Goal: Communication & Community: Participate in discussion

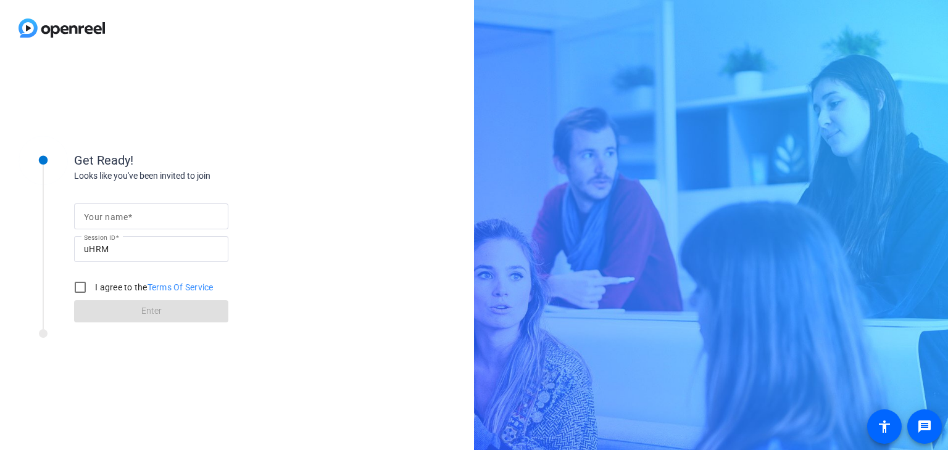
click at [164, 223] on input "Your name" at bounding box center [151, 216] width 135 height 15
type input "[PERSON_NAME]"
click at [81, 286] on input "I agree to the Terms Of Service" at bounding box center [80, 287] width 25 height 25
checkbox input "true"
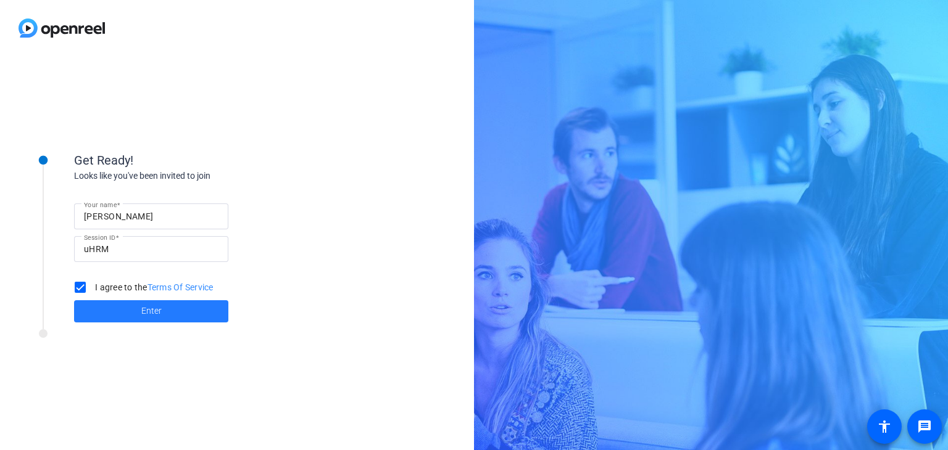
click at [188, 309] on span at bounding box center [151, 312] width 154 height 30
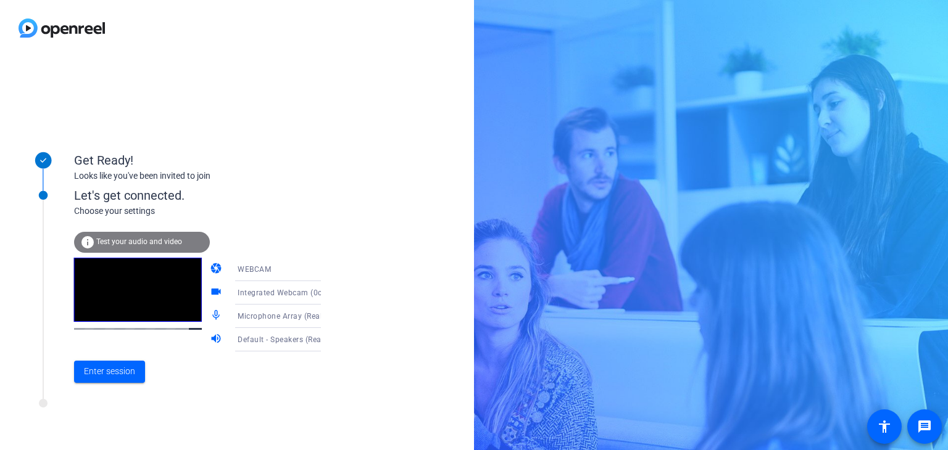
click at [326, 293] on icon at bounding box center [333, 293] width 15 height 15
click at [308, 270] on div at bounding box center [474, 225] width 948 height 450
click at [330, 270] on icon at bounding box center [333, 269] width 6 height 3
click at [412, 209] on div at bounding box center [474, 225] width 948 height 450
click at [254, 392] on div "Let's get connected. Choose your settings info Test your audio and video camera…" at bounding box center [166, 282] width 309 height 235
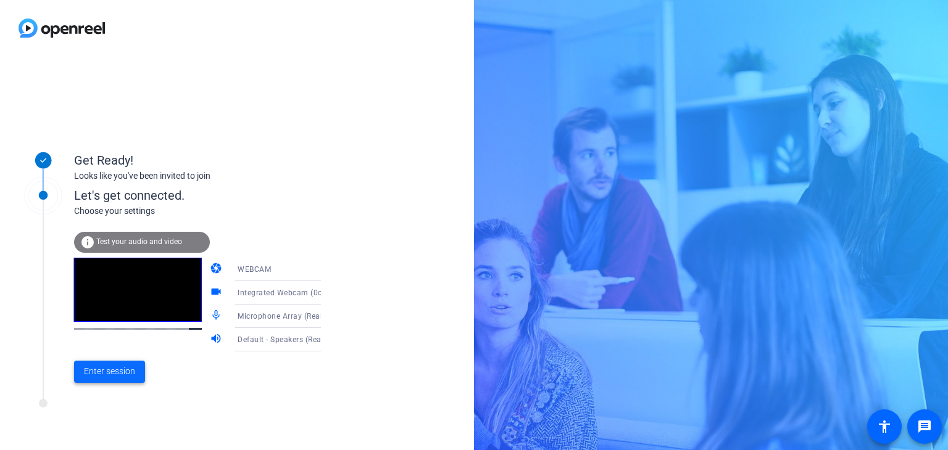
click at [130, 376] on span "Enter session" at bounding box center [109, 371] width 51 height 13
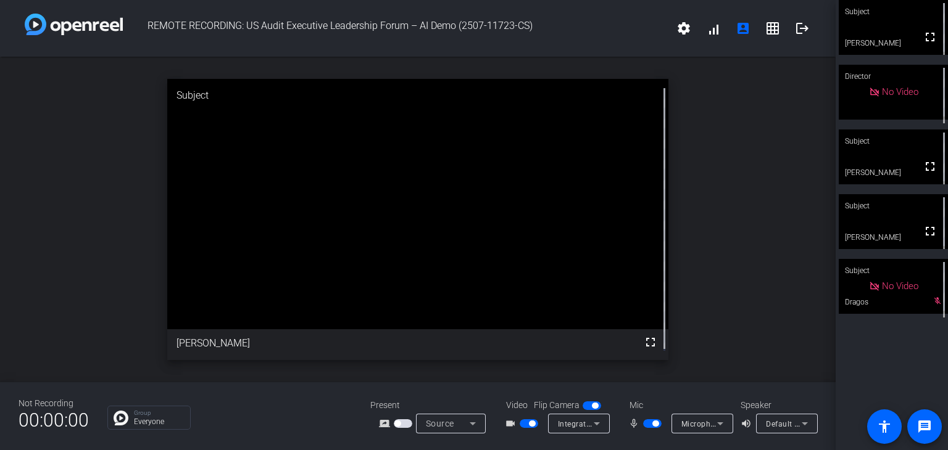
click at [69, 223] on div "open_in_new Subject fullscreen [PERSON_NAME]" at bounding box center [418, 220] width 836 height 326
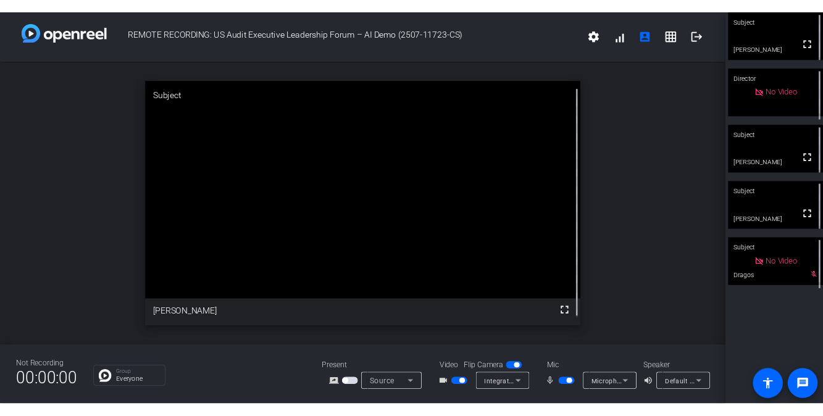
scroll to position [14, 0]
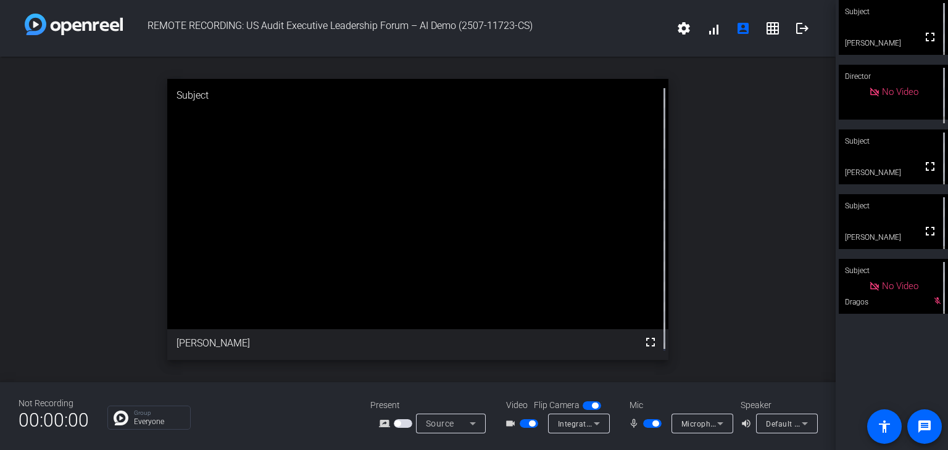
click at [64, 107] on div "open_in_new Subject fullscreen [PERSON_NAME]" at bounding box center [418, 220] width 836 height 326
click at [52, 154] on div "open_in_new Subject fullscreen [PERSON_NAME]" at bounding box center [418, 220] width 836 height 326
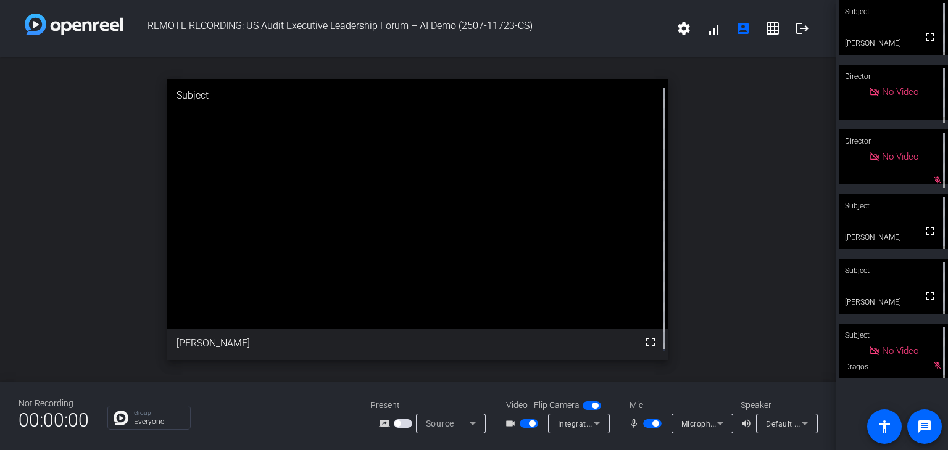
click at [116, 225] on div "open_in_new Subject fullscreen [PERSON_NAME]" at bounding box center [418, 220] width 836 height 326
click at [789, 135] on div "open_in_new Subject fullscreen [PERSON_NAME]" at bounding box center [418, 220] width 836 height 326
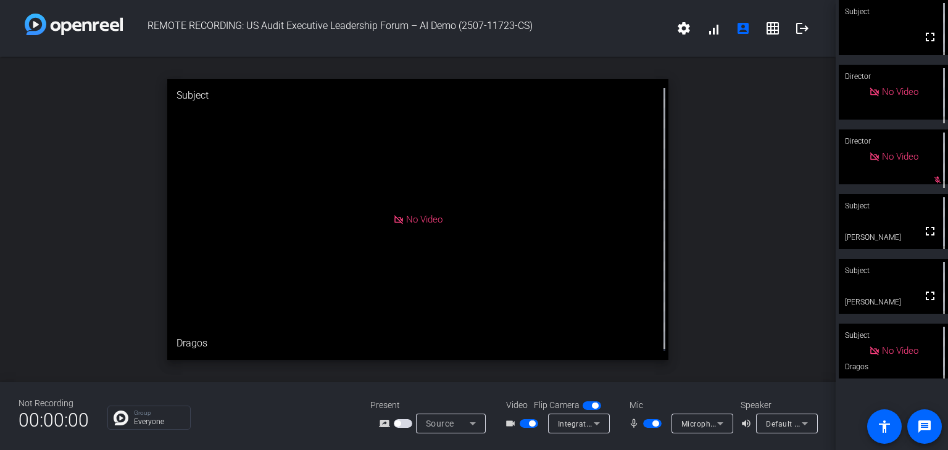
click at [705, 213] on div "open_in_new Subject No Video Dragos" at bounding box center [418, 220] width 836 height 326
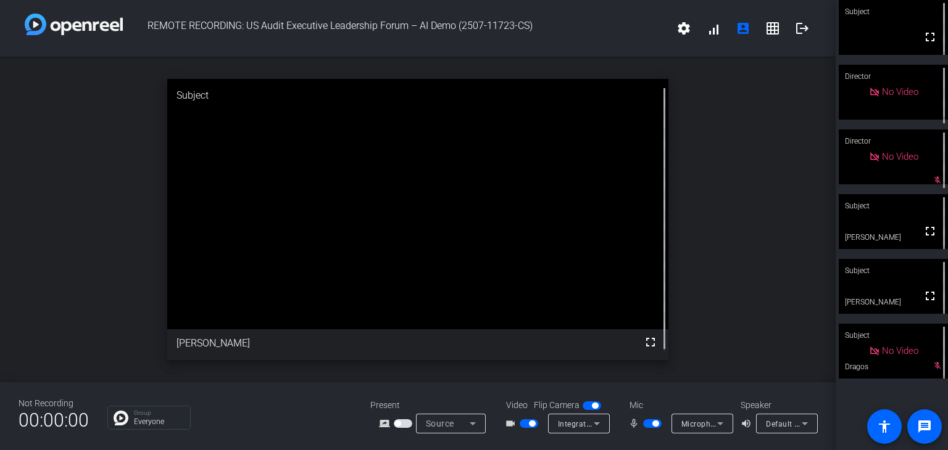
click at [731, 255] on div "open_in_new Subject fullscreen [PERSON_NAME]" at bounding box center [418, 220] width 836 height 326
click at [725, 85] on div "open_in_new Subject fullscreen [PERSON_NAME]" at bounding box center [418, 220] width 836 height 326
click at [721, 131] on div "open_in_new Subject fullscreen [PERSON_NAME]" at bounding box center [418, 220] width 836 height 326
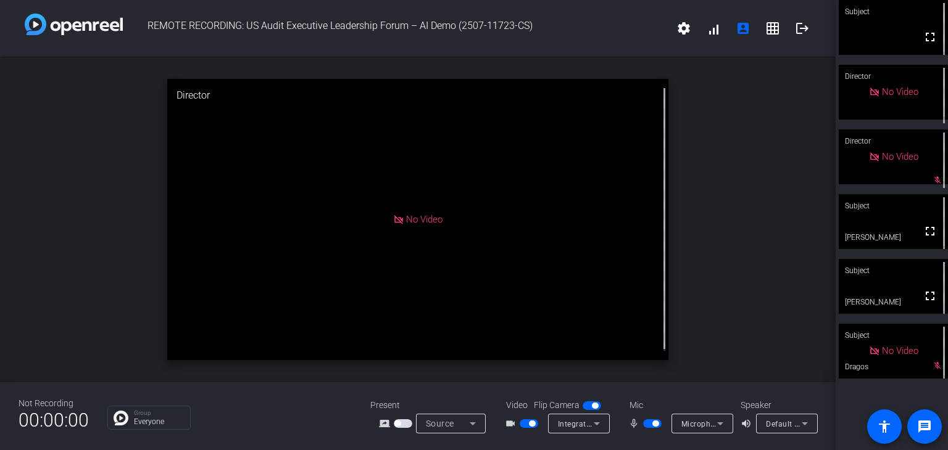
click at [230, 406] on div "Group Everyone" at bounding box center [229, 418] width 244 height 24
click at [442, 419] on span "Source" at bounding box center [440, 424] width 28 height 10
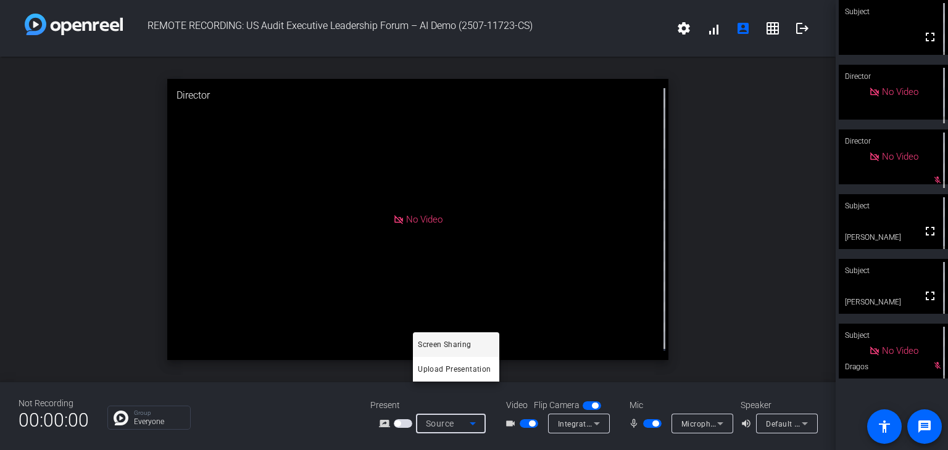
click at [516, 426] on div at bounding box center [474, 225] width 948 height 450
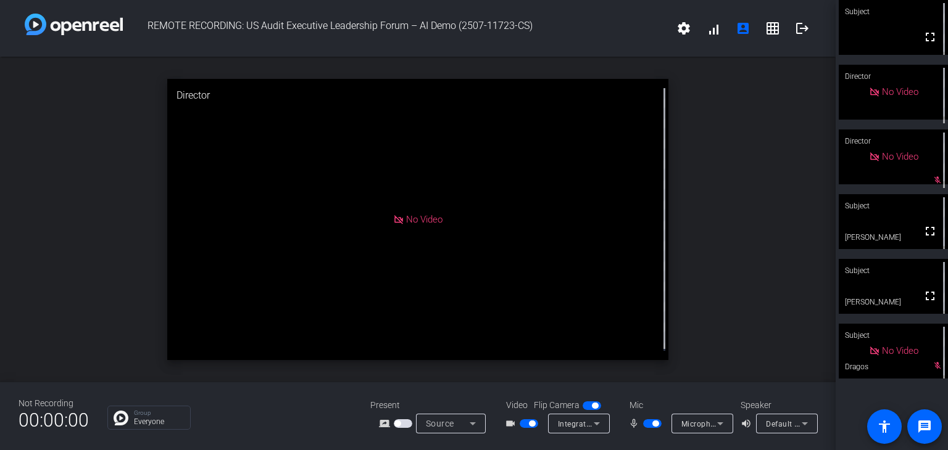
click at [402, 420] on span "button" at bounding box center [403, 424] width 19 height 9
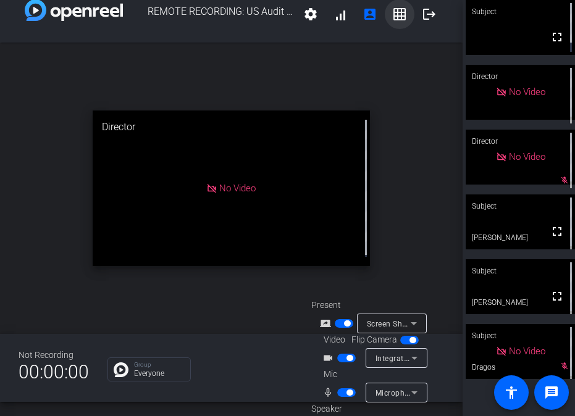
click at [398, 17] on mat-icon "grid_on" at bounding box center [399, 14] width 15 height 15
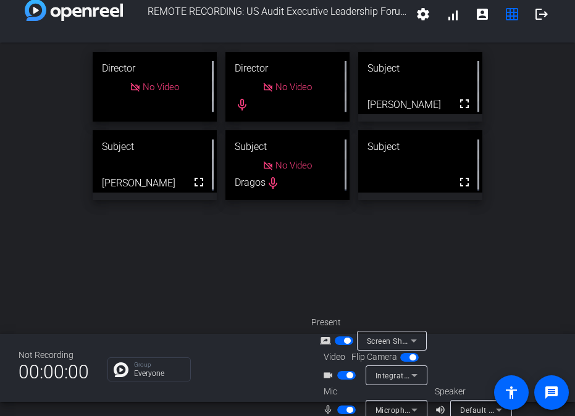
click at [1, 253] on div "Director No Video Director No Video mic_none Subject fullscreen [PERSON_NAME] S…" at bounding box center [287, 188] width 575 height 291
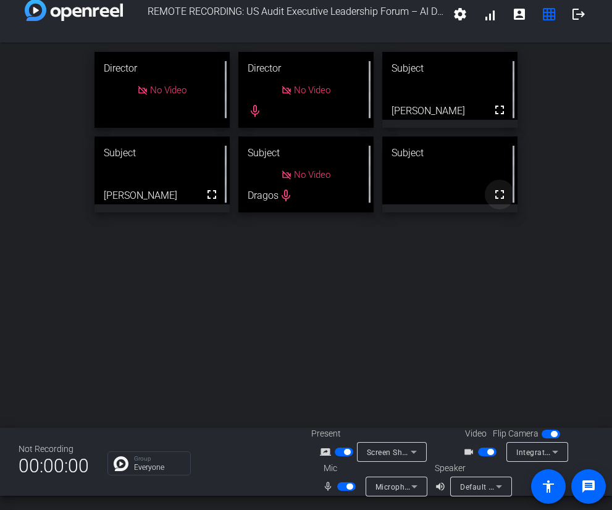
click at [492, 196] on mat-icon "fullscreen" at bounding box center [499, 194] width 15 height 15
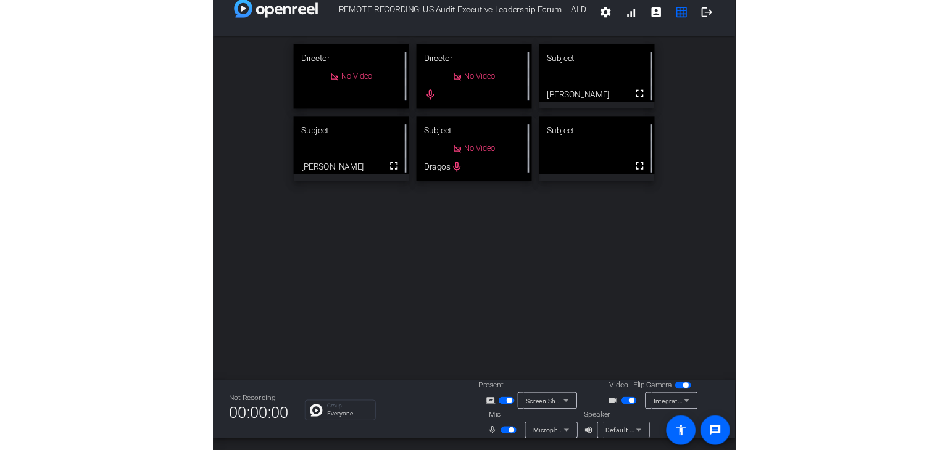
scroll to position [0, 0]
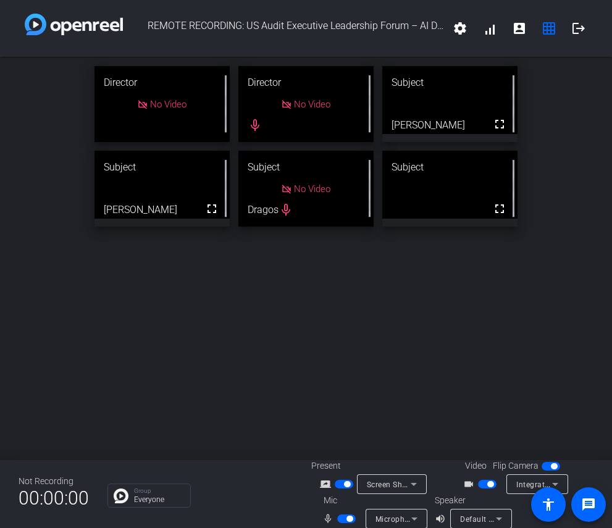
click at [221, 360] on div "Director No Video Director No Video mic_none Subject fullscreen [PERSON_NAME] S…" at bounding box center [306, 258] width 612 height 403
click at [130, 325] on div "Director No Video Director No Video mic_none Subject fullscreen [PERSON_NAME] S…" at bounding box center [306, 258] width 612 height 403
drag, startPoint x: 491, startPoint y: 209, endPoint x: 1042, endPoint y: 275, distance: 555.1
click at [492, 209] on mat-icon "fullscreen" at bounding box center [499, 208] width 15 height 15
click at [576, 120] on div "Director No Video Director No Video mic_none Subject fullscreen [PERSON_NAME] S…" at bounding box center [306, 146] width 612 height 179
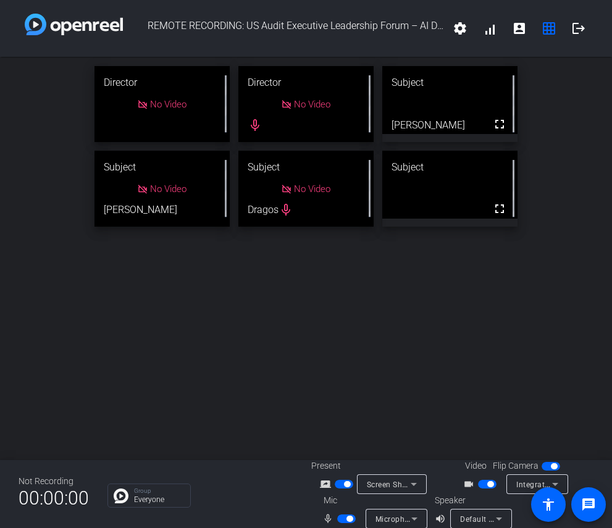
click at [138, 303] on div "Director No Video Director No Video mic_none Subject fullscreen [PERSON_NAME] S…" at bounding box center [306, 258] width 612 height 403
click at [496, 209] on mat-icon "fullscreen" at bounding box center [499, 208] width 15 height 15
click at [473, 188] on video at bounding box center [449, 185] width 135 height 68
drag, startPoint x: 502, startPoint y: 209, endPoint x: 1053, endPoint y: 276, distance: 555.1
click at [502, 209] on span at bounding box center [499, 209] width 30 height 30
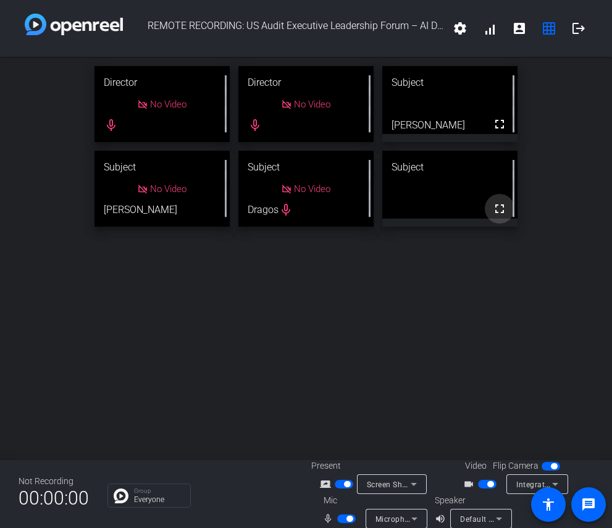
click at [500, 214] on mat-icon "fullscreen" at bounding box center [499, 208] width 15 height 15
click at [347, 450] on span "button" at bounding box center [343, 484] width 19 height 9
click at [345, 328] on div "Director No Video Director No Video mic_none Subject fullscreen [PERSON_NAME] S…" at bounding box center [306, 258] width 612 height 403
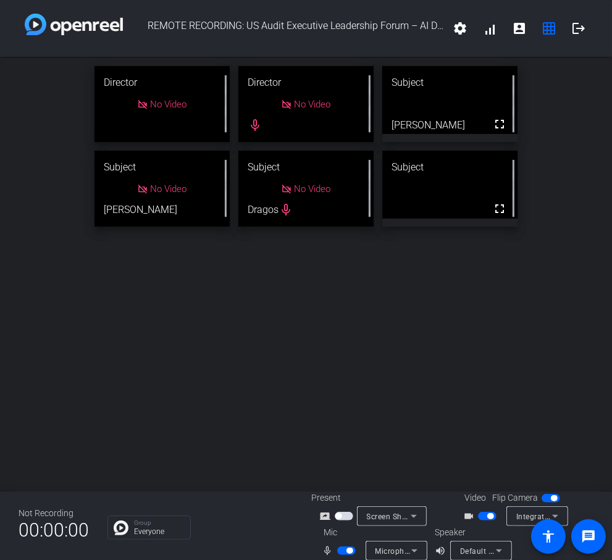
click at [43, 317] on div "Director No Video Director No Video mic_none Subject fullscreen [PERSON_NAME] S…" at bounding box center [306, 274] width 612 height 435
click at [510, 355] on div "Director No Video Director No Video mic_none Subject fullscreen [PERSON_NAME] S…" at bounding box center [306, 274] width 612 height 435
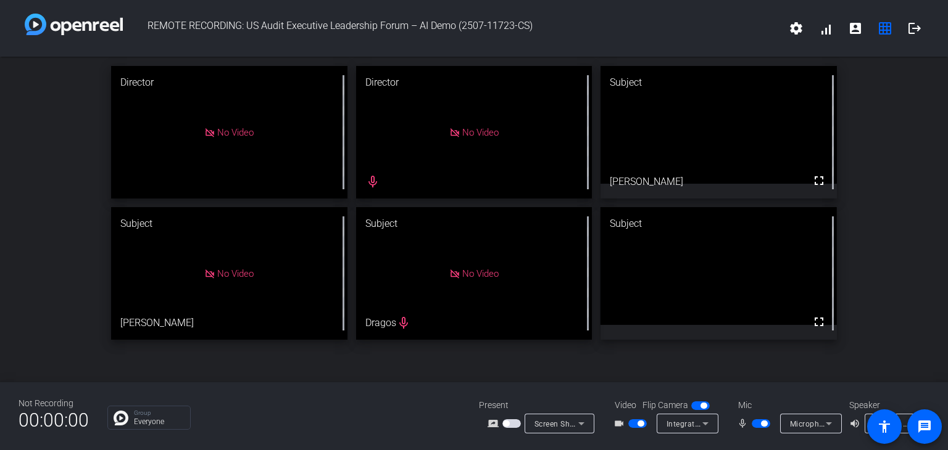
click at [901, 124] on div "Director No Video Director No Video mic_none Subject fullscreen [PERSON_NAME] S…" at bounding box center [474, 203] width 948 height 293
click at [25, 154] on div "Director No Video Director No Video mic_none Subject fullscreen [PERSON_NAME] S…" at bounding box center [474, 203] width 948 height 293
click at [755, 425] on span "button" at bounding box center [761, 424] width 19 height 9
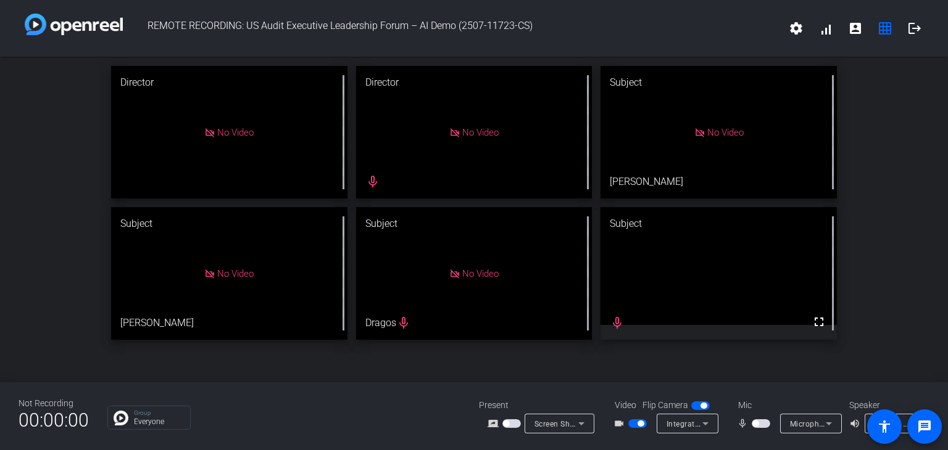
click at [640, 426] on span "button" at bounding box center [640, 424] width 6 height 6
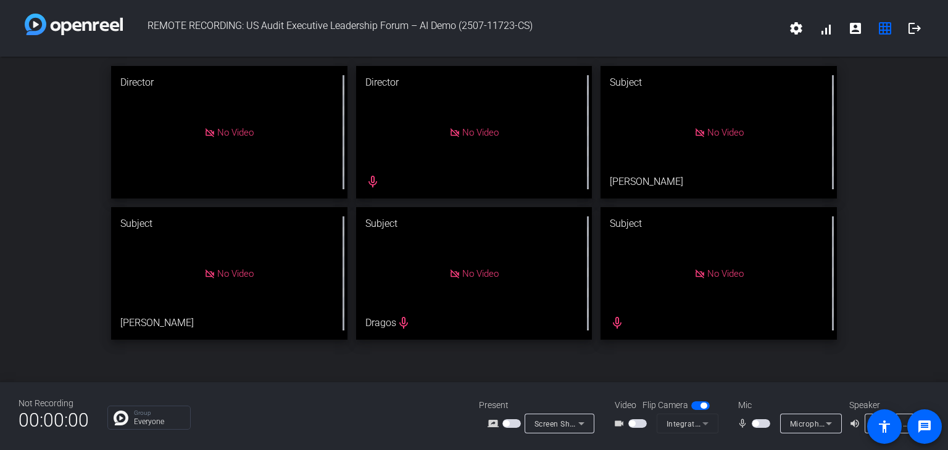
click at [907, 232] on div "Director No Video Director No Video mic_none Subject No Video [PERSON_NAME] Sub…" at bounding box center [474, 203] width 948 height 293
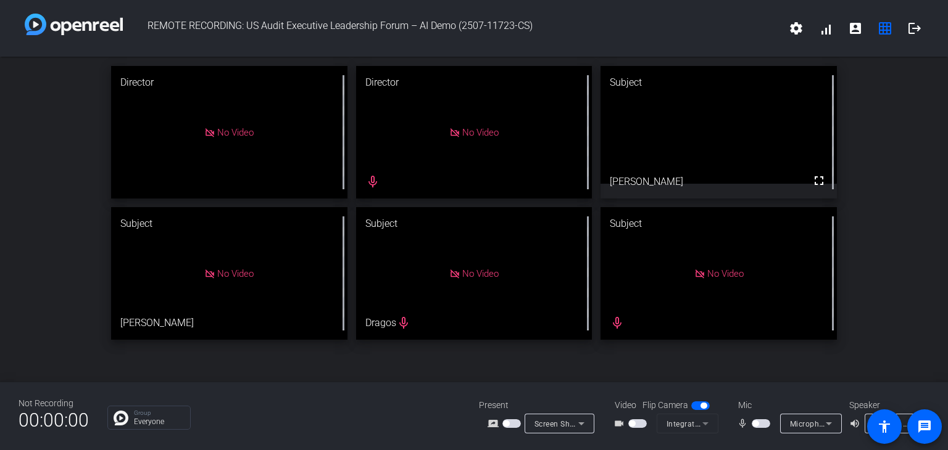
click at [53, 131] on div "Director No Video Director No Video mic_none Subject fullscreen [PERSON_NAME] S…" at bounding box center [474, 203] width 948 height 293
drag, startPoint x: 813, startPoint y: 187, endPoint x: 813, endPoint y: 241, distance: 54.3
click at [813, 188] on mat-icon "fullscreen" at bounding box center [819, 180] width 15 height 15
click at [881, 159] on div "Director No Video Director No Video mic_none Subject fullscreen [PERSON_NAME] S…" at bounding box center [474, 203] width 948 height 293
click at [795, 173] on video at bounding box center [718, 125] width 236 height 118
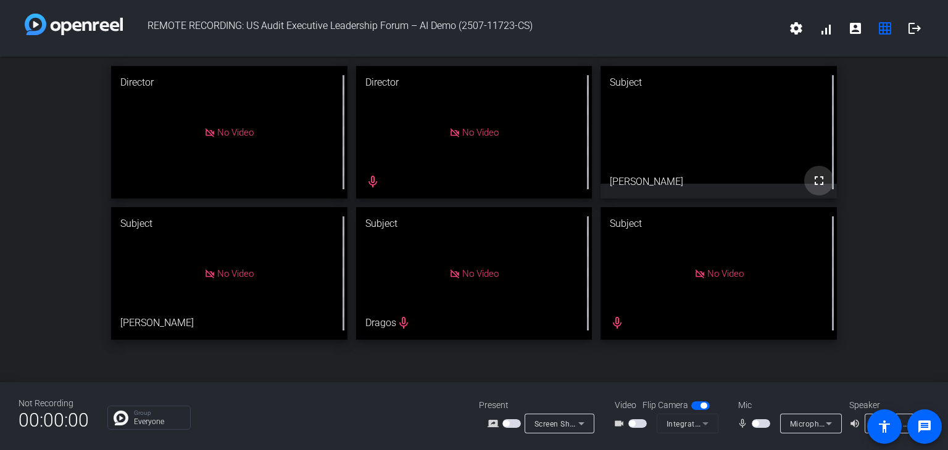
click at [821, 181] on mat-icon "fullscreen" at bounding box center [819, 180] width 15 height 15
click at [887, 120] on div "Director No Video Director No Video mic_none Subject fullscreen [PERSON_NAME] S…" at bounding box center [474, 203] width 948 height 293
click at [821, 180] on mat-icon "fullscreen" at bounding box center [819, 180] width 15 height 15
click at [760, 423] on span "button" at bounding box center [761, 424] width 19 height 9
click at [744, 134] on video at bounding box center [718, 125] width 236 height 118
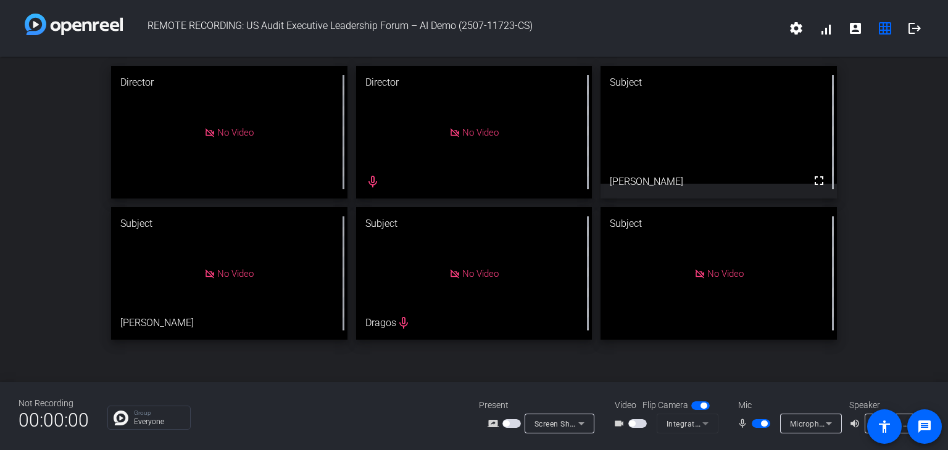
click at [874, 114] on div "Director No Video Director No Video mic_none Subject fullscreen [PERSON_NAME] S…" at bounding box center [474, 203] width 948 height 293
click at [817, 110] on video at bounding box center [718, 125] width 236 height 118
click at [816, 111] on video at bounding box center [718, 125] width 236 height 118
click at [810, 178] on span at bounding box center [819, 181] width 30 height 30
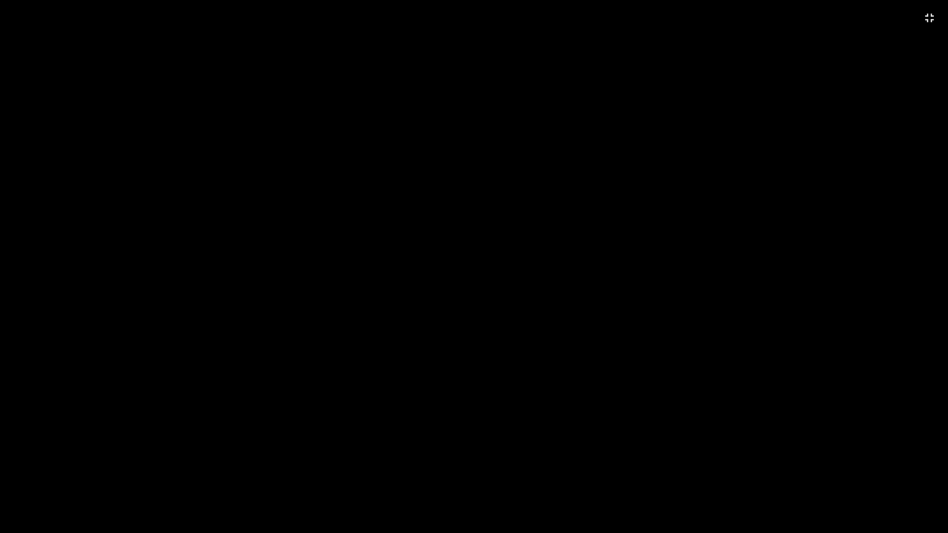
click at [110, 5] on video at bounding box center [474, 266] width 948 height 533
click at [120, 5] on video at bounding box center [474, 266] width 948 height 533
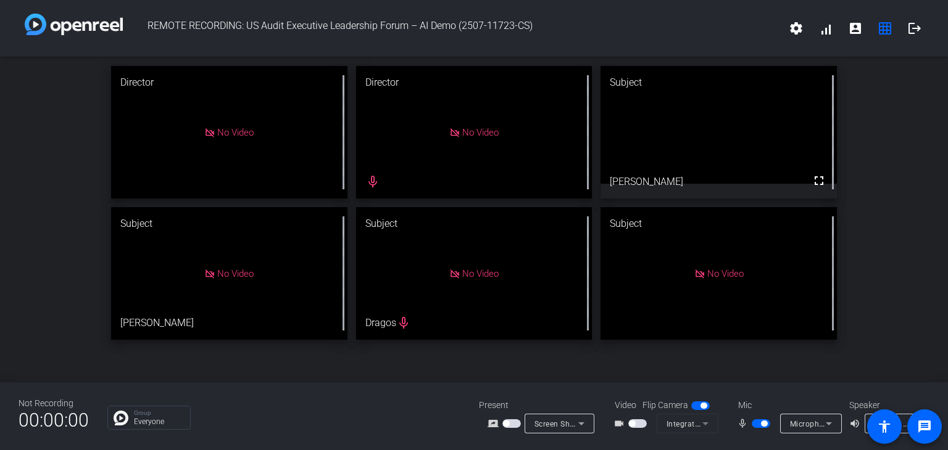
click at [757, 425] on span "button" at bounding box center [761, 424] width 19 height 9
click at [906, 247] on div "Director No Video Director No Video mic_none Subject fullscreen [PERSON_NAME] S…" at bounding box center [474, 203] width 948 height 293
click at [895, 206] on div "Director No Video Director No Video mic_none Subject fullscreen [PERSON_NAME] S…" at bounding box center [474, 203] width 948 height 293
click at [763, 424] on span "button" at bounding box center [761, 424] width 19 height 9
click at [762, 425] on span "button" at bounding box center [764, 424] width 6 height 6
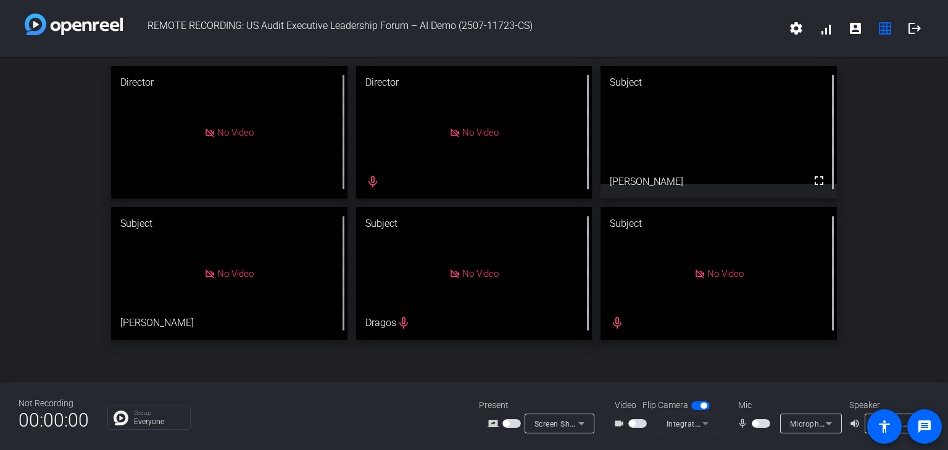
click at [886, 299] on div "Director No Video Director No Video mic_none Subject fullscreen [PERSON_NAME] S…" at bounding box center [474, 203] width 948 height 293
click at [821, 183] on mat-icon "fullscreen" at bounding box center [819, 180] width 15 height 15
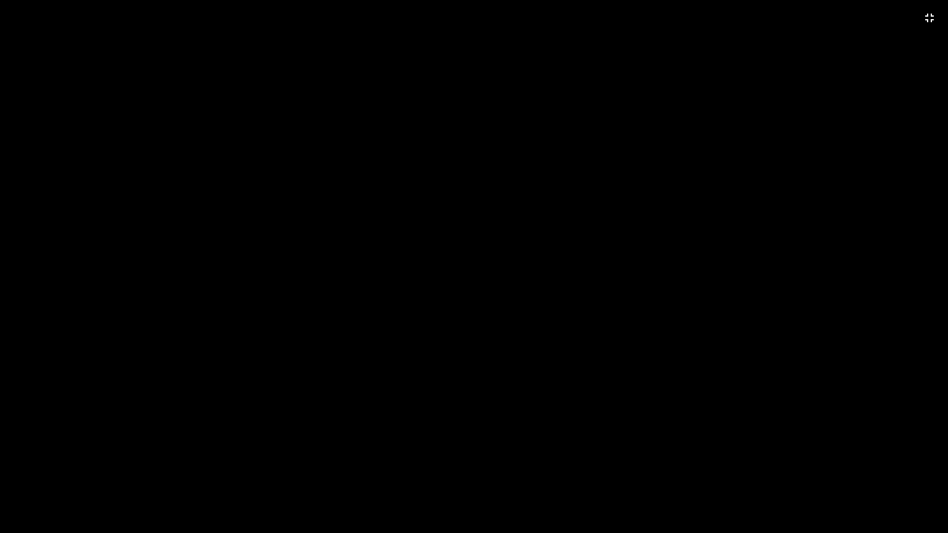
click at [649, 309] on video at bounding box center [474, 266] width 948 height 533
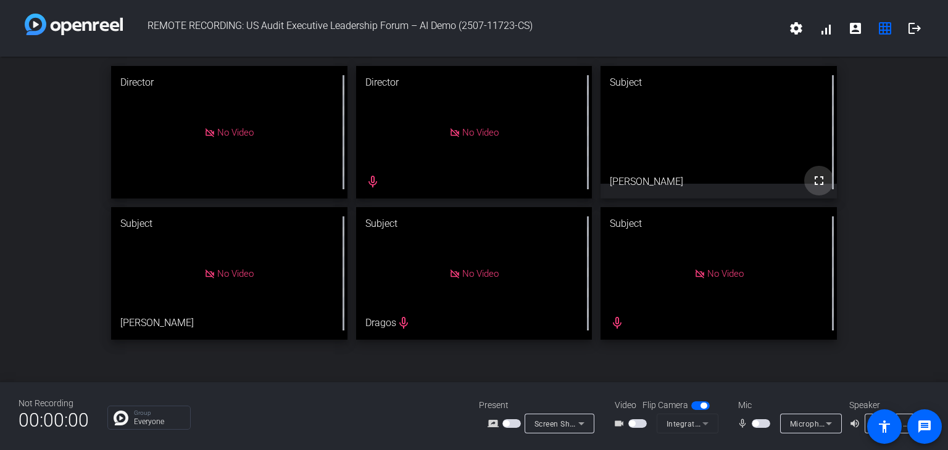
click at [823, 183] on mat-icon "fullscreen" at bounding box center [819, 180] width 15 height 15
click at [813, 178] on mat-icon "fullscreen" at bounding box center [819, 180] width 15 height 15
click at [882, 101] on div "Director No Video Director No Video mic_none Subject fullscreen [PERSON_NAME] S…" at bounding box center [474, 203] width 948 height 293
click at [901, 193] on div "Director No Video Director No Video mic_none Subject fullscreen [PERSON_NAME] S…" at bounding box center [474, 203] width 948 height 293
click at [797, 133] on video at bounding box center [718, 125] width 236 height 118
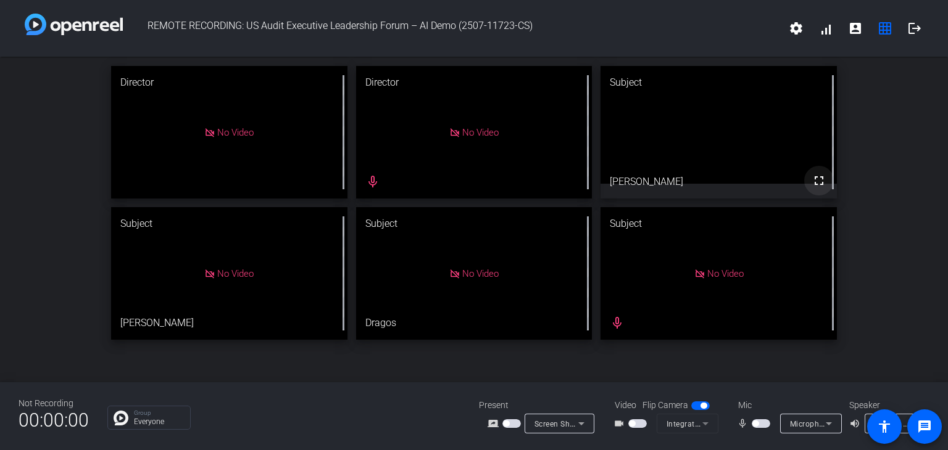
click at [824, 186] on mat-icon "fullscreen" at bounding box center [819, 180] width 15 height 15
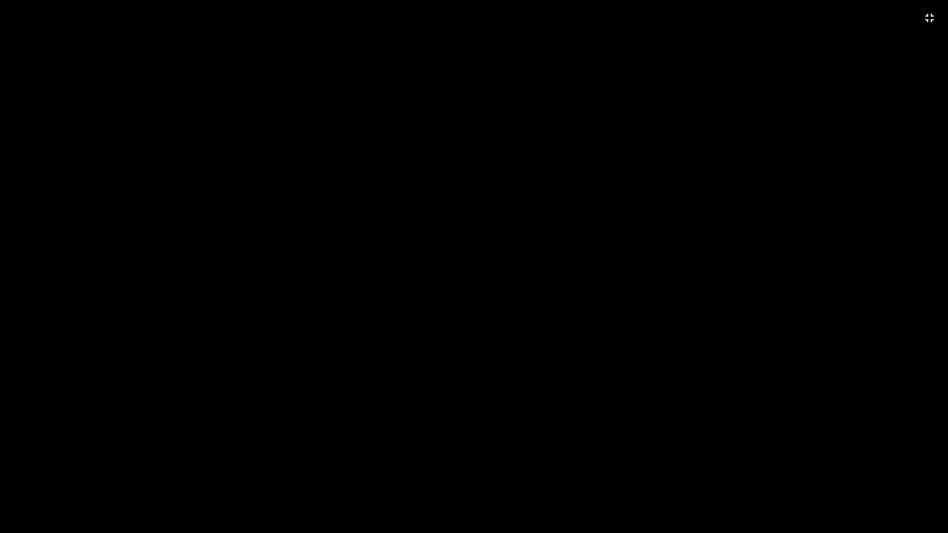
click at [235, 104] on video at bounding box center [474, 266] width 948 height 533
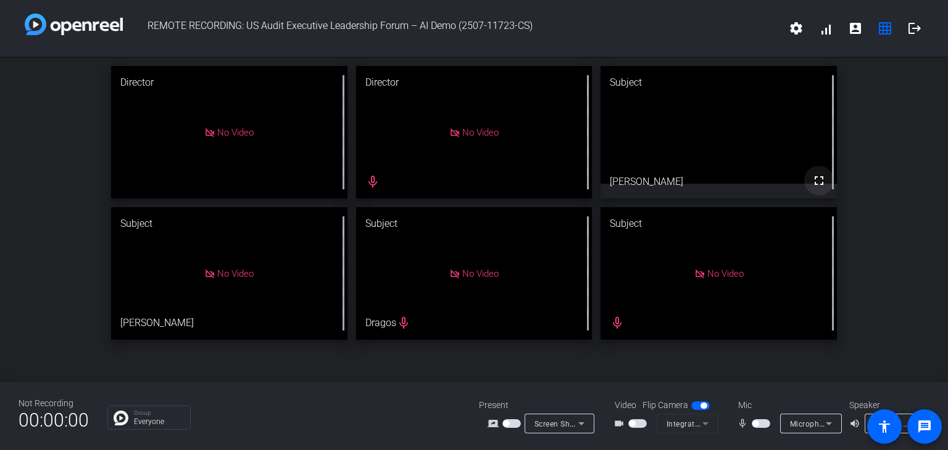
click at [821, 186] on mat-icon "fullscreen" at bounding box center [819, 180] width 15 height 15
click at [864, 105] on div "Director No Video Director No Video mic_none Subject fullscreen [PERSON_NAME] S…" at bounding box center [474, 203] width 948 height 293
click at [735, 109] on video at bounding box center [718, 125] width 236 height 118
click at [820, 184] on mat-icon "fullscreen" at bounding box center [819, 180] width 15 height 15
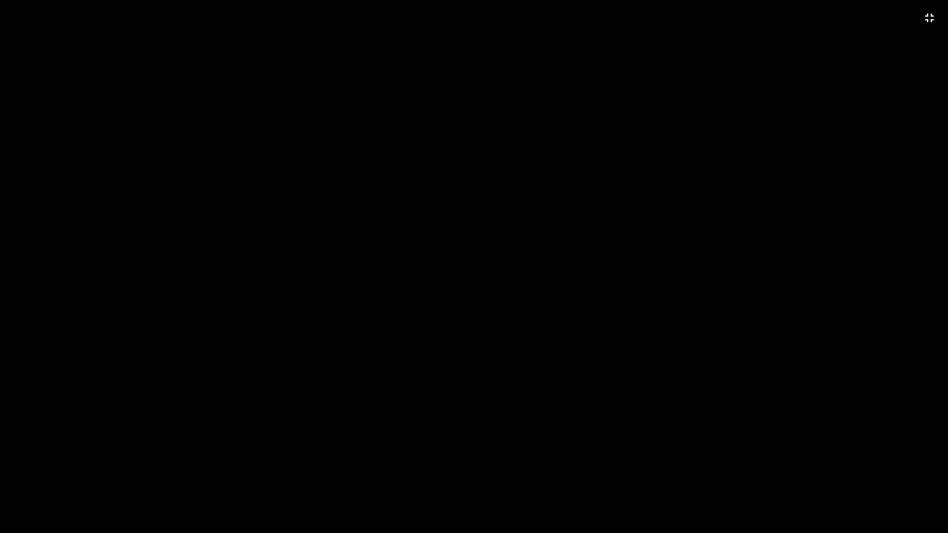
click at [236, 84] on video at bounding box center [474, 266] width 948 height 533
click at [932, 20] on mat-icon "fullscreen_exit" at bounding box center [929, 17] width 15 height 15
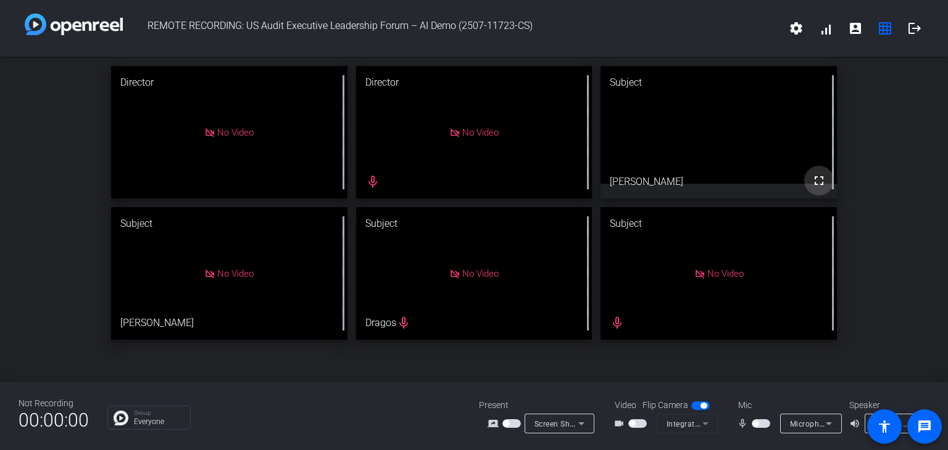
click at [820, 195] on span at bounding box center [819, 181] width 30 height 30
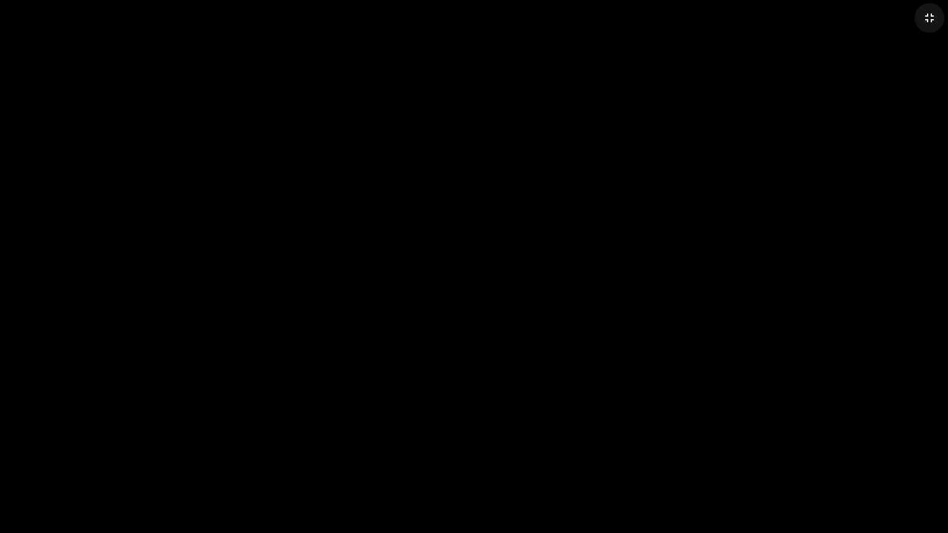
click at [922, 16] on mat-icon "fullscreen_exit" at bounding box center [929, 17] width 15 height 15
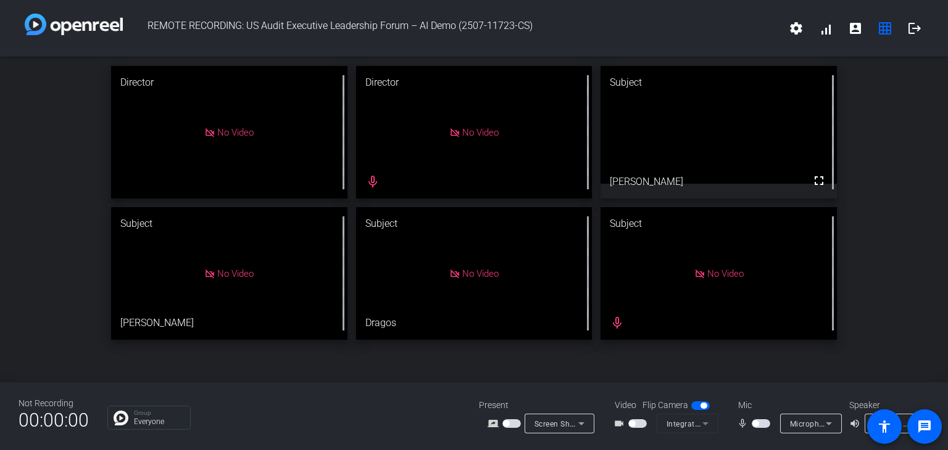
click at [666, 92] on div "Subject" at bounding box center [718, 82] width 236 height 33
click at [816, 178] on mat-icon "fullscreen" at bounding box center [819, 180] width 15 height 15
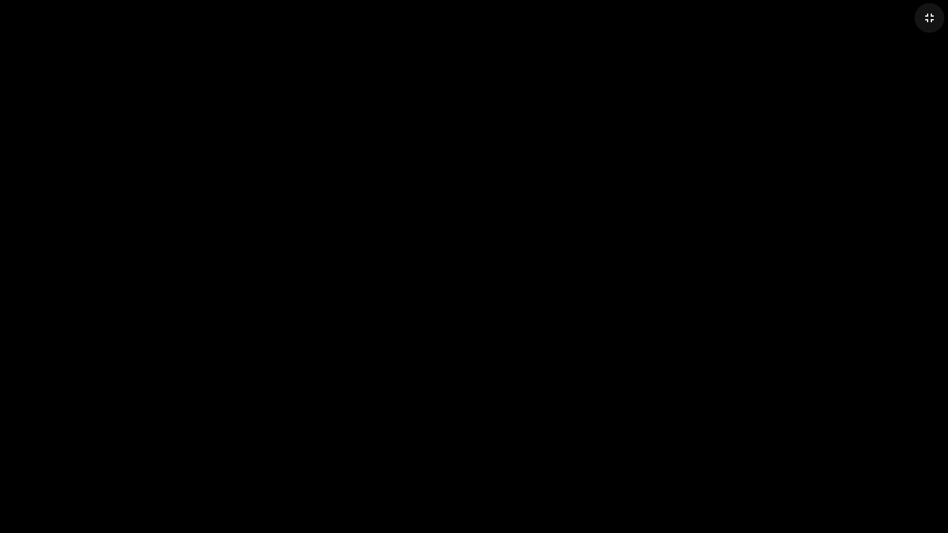
click at [921, 28] on span at bounding box center [930, 18] width 30 height 30
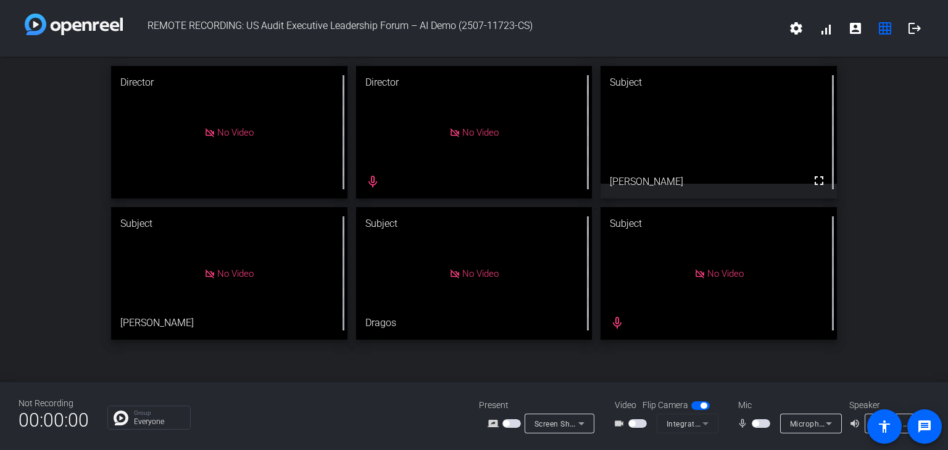
click at [892, 266] on div "Director No Video Director No Video mic_none Subject fullscreen [PERSON_NAME] S…" at bounding box center [474, 203] width 948 height 293
click at [915, 312] on div "Director No Video Director No Video mic_none Subject fullscreen [PERSON_NAME] S…" at bounding box center [474, 203] width 948 height 293
click at [768, 139] on video at bounding box center [718, 125] width 236 height 118
click at [812, 188] on mat-icon "fullscreen" at bounding box center [819, 180] width 15 height 15
click at [65, 194] on div "Director No Video mic_none Director No Video mic_none Subject fullscreen [PERSO…" at bounding box center [474, 203] width 948 height 293
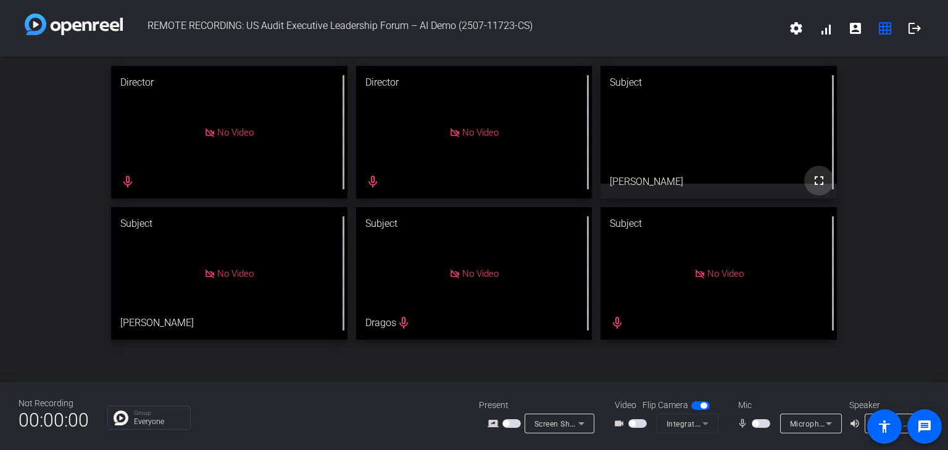
click at [812, 183] on mat-icon "fullscreen" at bounding box center [819, 180] width 15 height 15
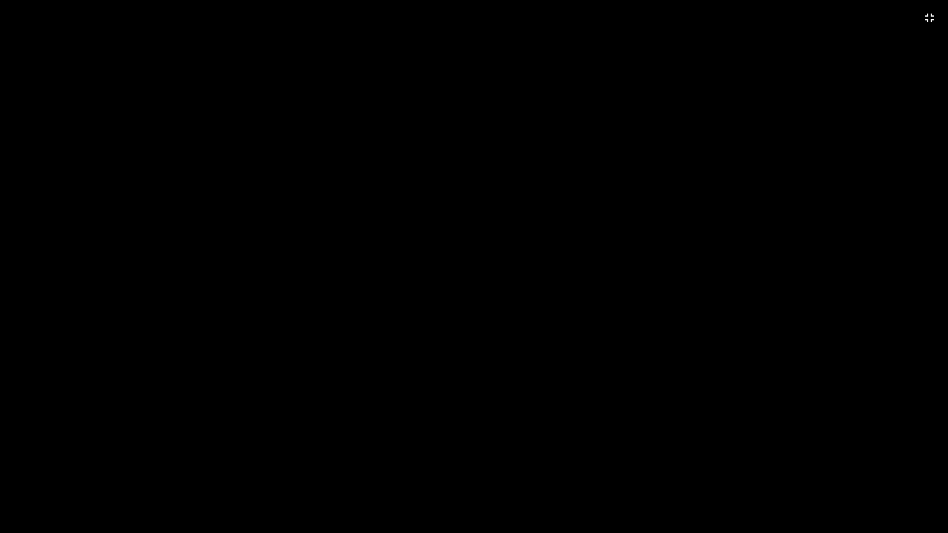
click at [558, 104] on video at bounding box center [474, 266] width 948 height 533
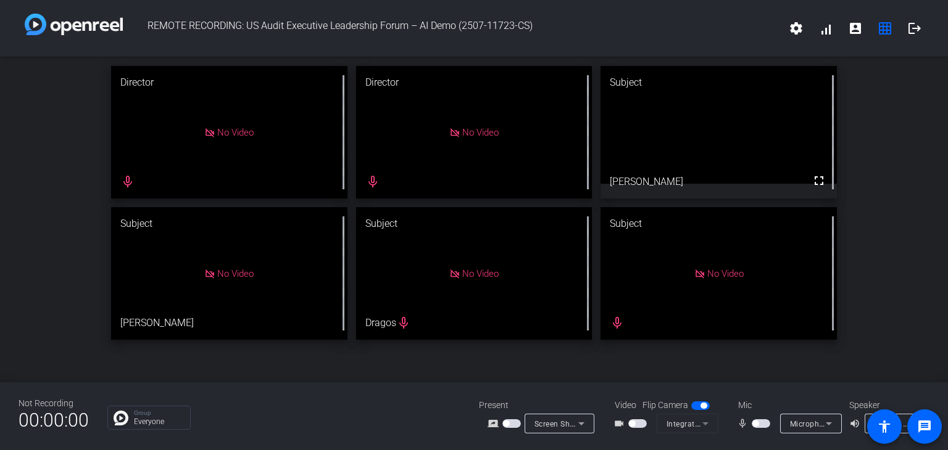
click at [760, 426] on span "button" at bounding box center [761, 424] width 19 height 9
click at [771, 149] on video at bounding box center [718, 125] width 236 height 118
click at [819, 187] on mat-icon "fullscreen" at bounding box center [819, 180] width 15 height 15
click at [757, 428] on span "button" at bounding box center [761, 424] width 19 height 9
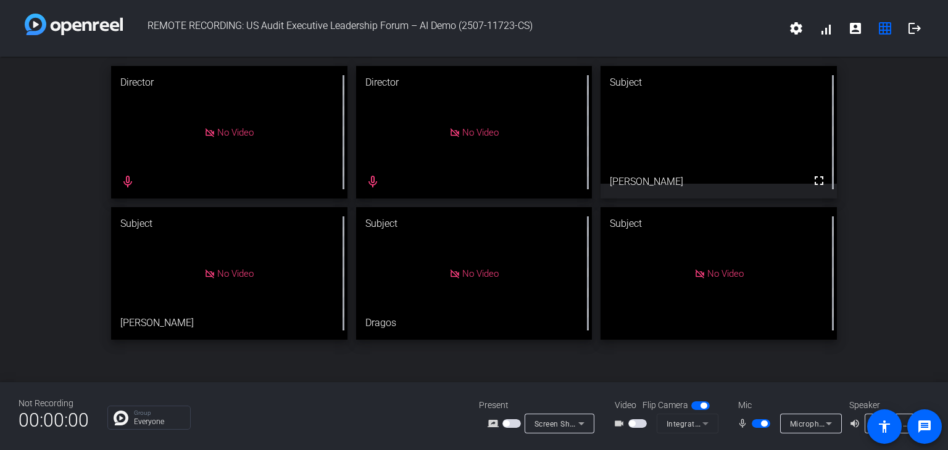
click at [757, 428] on span "button" at bounding box center [761, 424] width 19 height 9
click at [755, 105] on video at bounding box center [718, 125] width 236 height 118
click at [830, 183] on div at bounding box center [833, 132] width 8 height 133
click at [818, 189] on span at bounding box center [819, 181] width 30 height 30
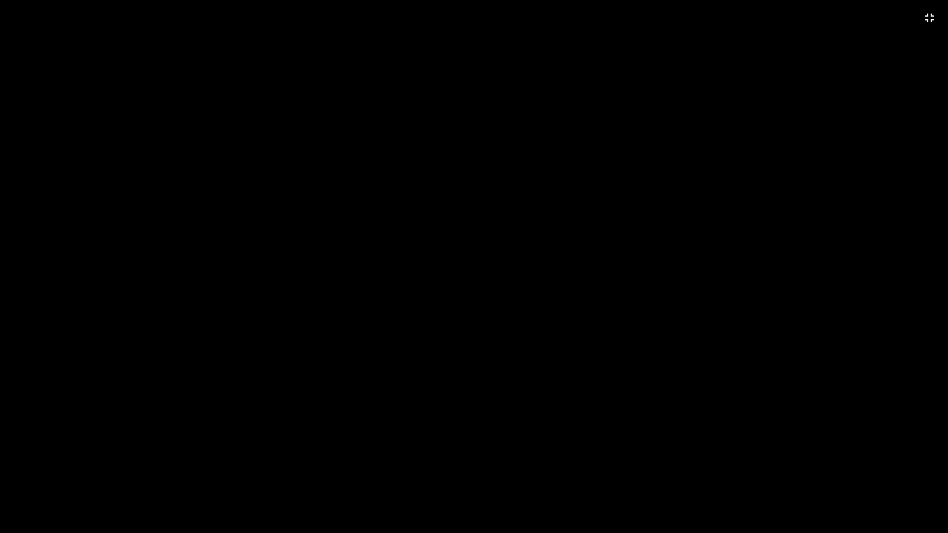
click at [903, 55] on video at bounding box center [474, 266] width 948 height 533
click at [928, 22] on mat-icon "fullscreen_exit" at bounding box center [929, 17] width 15 height 15
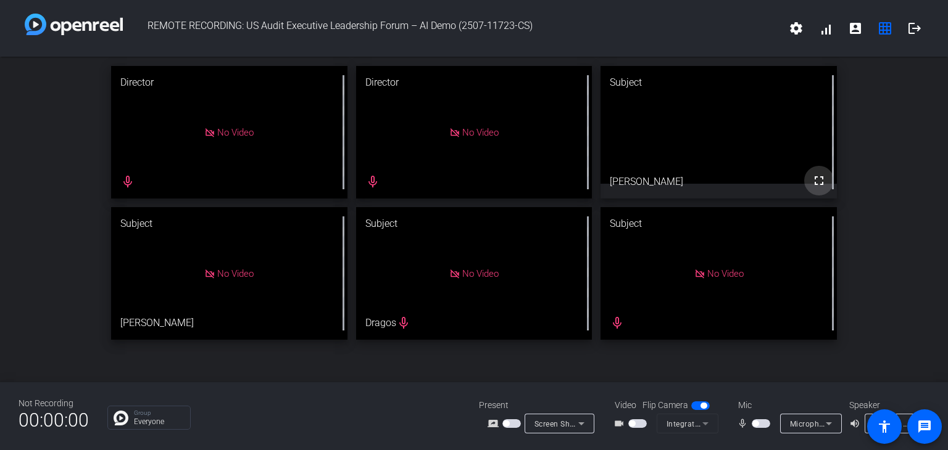
click at [816, 186] on mat-icon "fullscreen" at bounding box center [819, 180] width 15 height 15
click at [816, 144] on video at bounding box center [718, 125] width 236 height 118
click at [760, 422] on span "button" at bounding box center [761, 424] width 19 height 9
click at [822, 187] on mat-icon "fullscreen" at bounding box center [819, 180] width 15 height 15
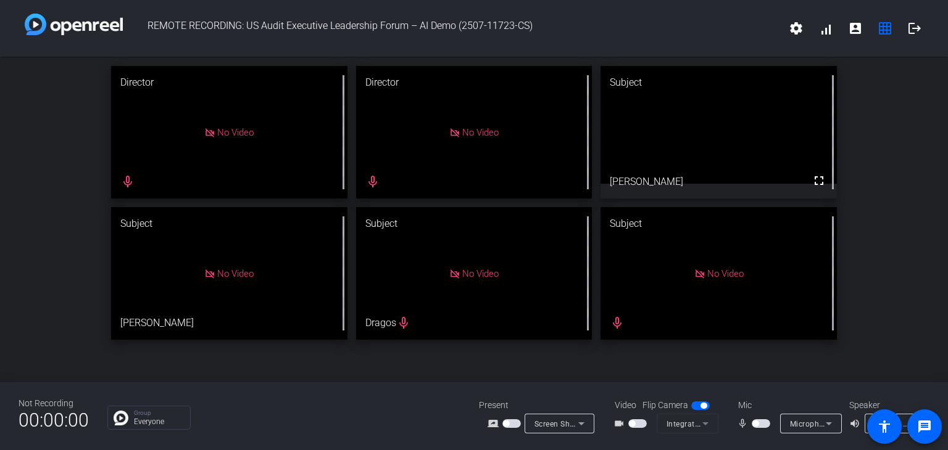
click at [770, 420] on div at bounding box center [762, 424] width 21 height 9
click at [822, 188] on span at bounding box center [819, 181] width 30 height 30
click at [802, 417] on div "Microphone Array (Realtek(R) Audio)" at bounding box center [808, 424] width 36 height 15
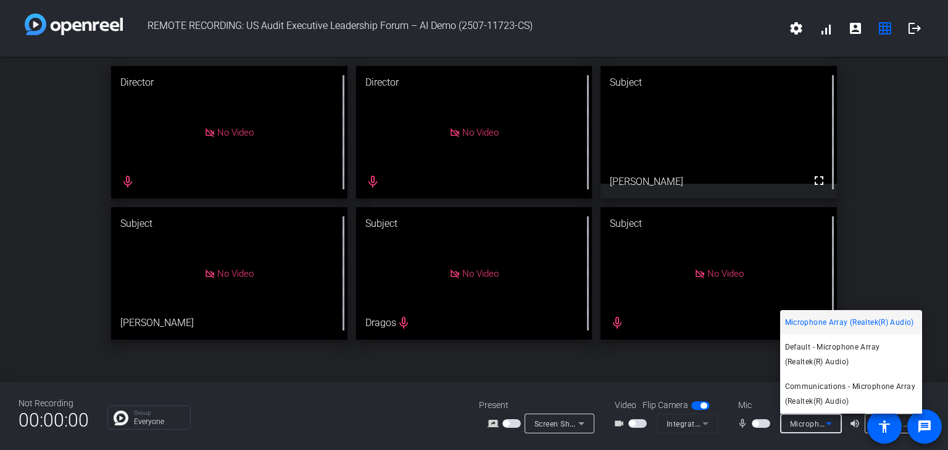
click at [923, 235] on div at bounding box center [474, 225] width 948 height 450
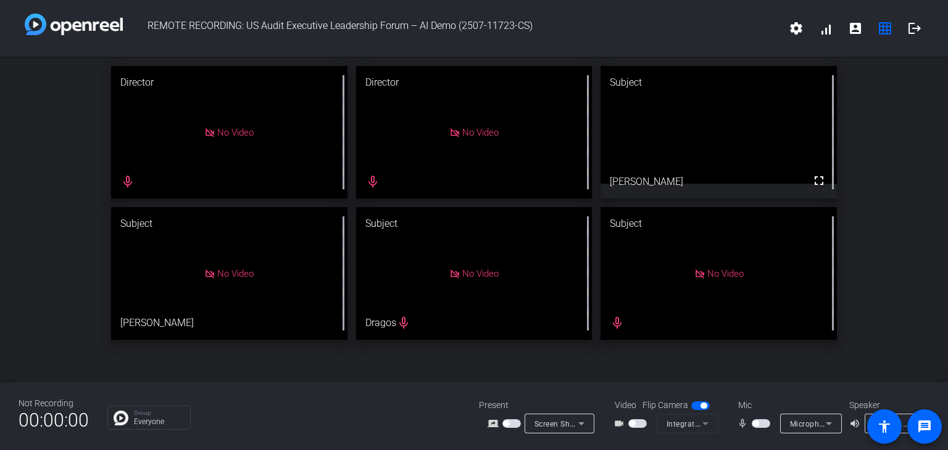
click at [923, 235] on div "Director No Video mic_none Director No Video mic_none Subject fullscreen [PERSO…" at bounding box center [474, 203] width 948 height 293
click at [768, 423] on span "button" at bounding box center [761, 424] width 19 height 9
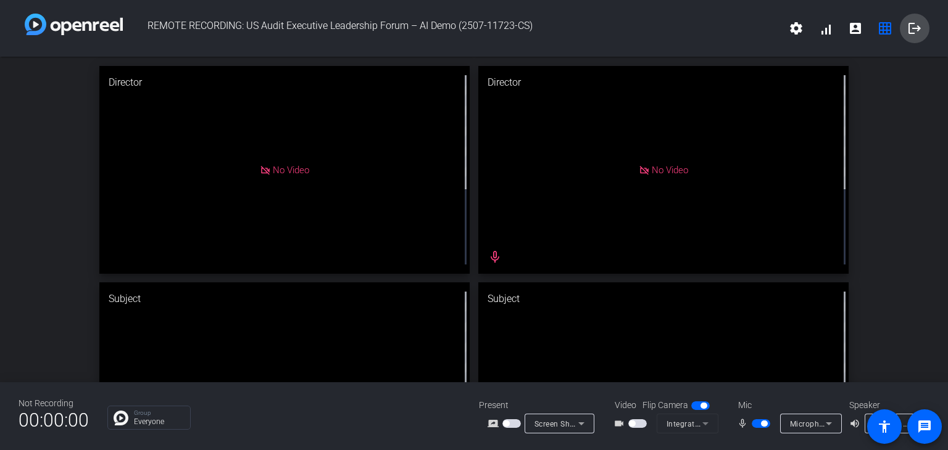
click at [913, 27] on mat-icon "logout" at bounding box center [914, 28] width 15 height 15
